Goal: Book appointment/travel/reservation

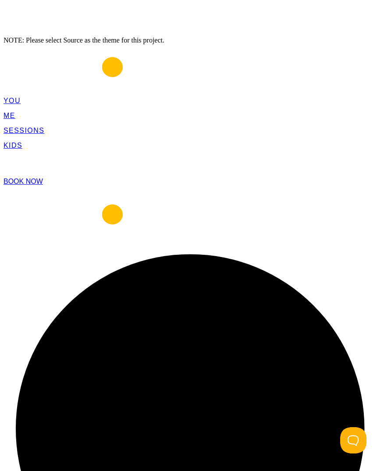
scroll to position [0, 0]
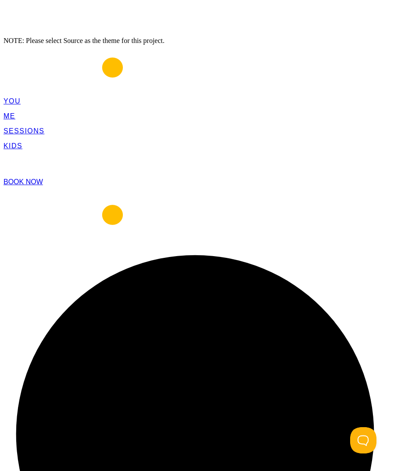
scroll to position [0, 0]
